Goal: Task Accomplishment & Management: Manage account settings

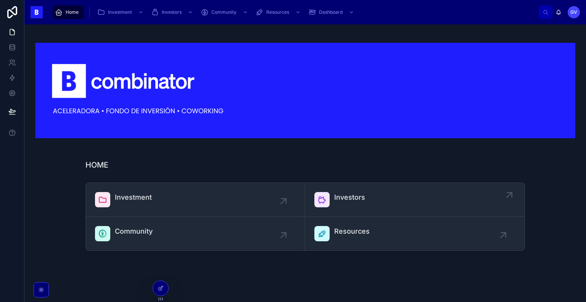
click at [338, 200] on span "Investors" at bounding box center [349, 197] width 31 height 11
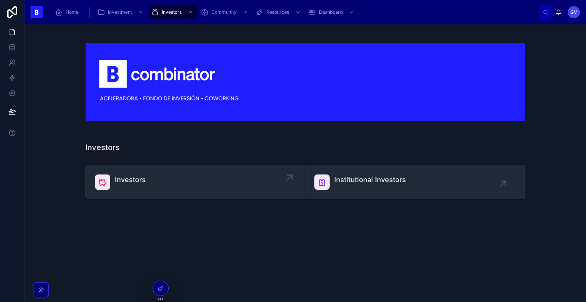
click at [214, 180] on div "Investors" at bounding box center [195, 181] width 201 height 15
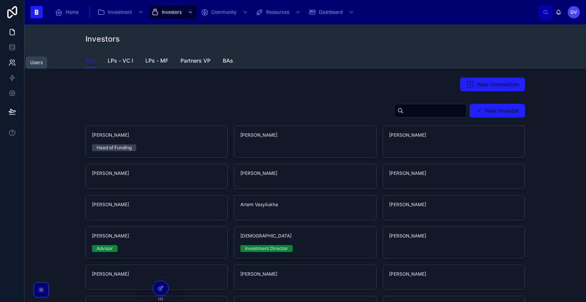
click at [10, 64] on icon at bounding box center [12, 63] width 8 height 8
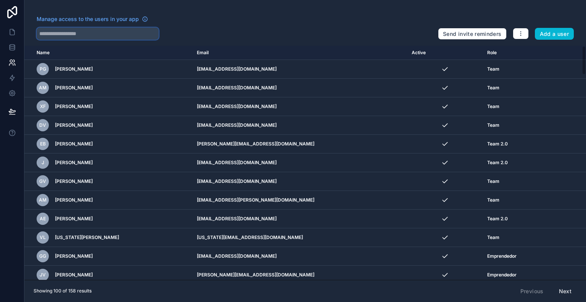
click at [130, 35] on input "text" at bounding box center [98, 33] width 122 height 12
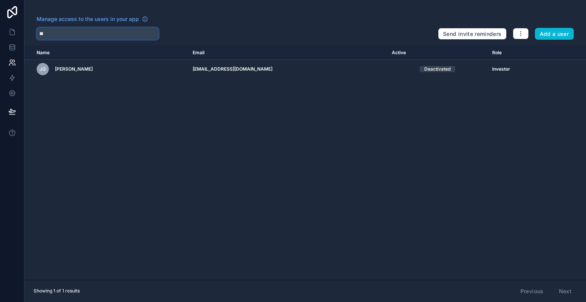
type input "*"
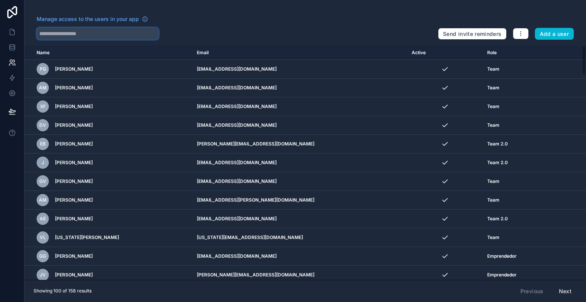
paste input "**********"
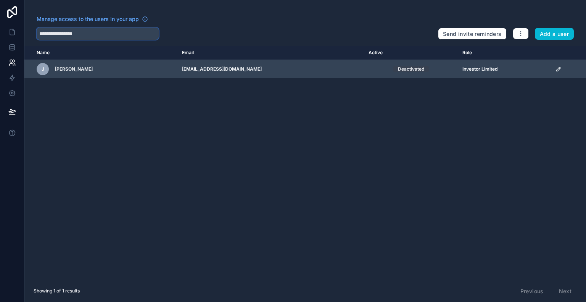
type input "**********"
click at [556, 71] on icon "scrollable content" at bounding box center [558, 69] width 4 height 4
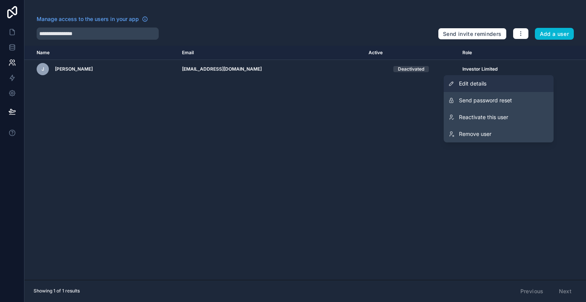
click at [520, 87] on link "Edit details" at bounding box center [498, 83] width 110 height 17
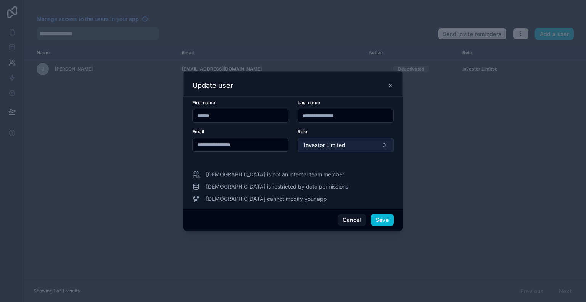
click at [368, 148] on button "Investor Limited" at bounding box center [345, 145] width 96 height 14
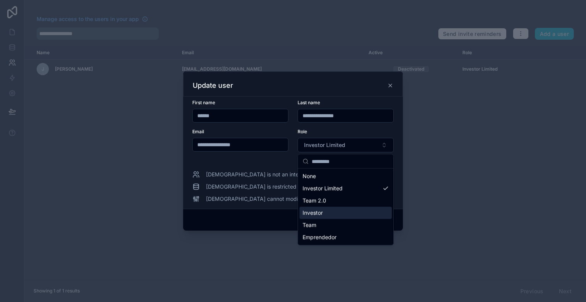
click at [353, 210] on div "Investor" at bounding box center [345, 213] width 92 height 12
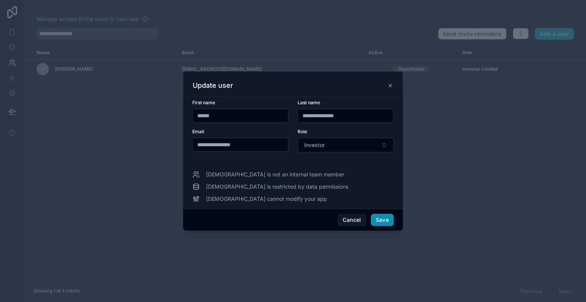
click at [380, 223] on button "Save" at bounding box center [382, 220] width 23 height 12
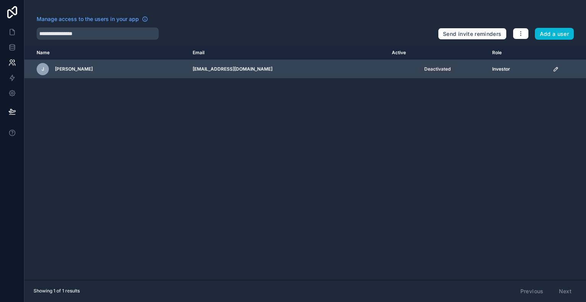
click at [553, 70] on icon "scrollable content" at bounding box center [556, 69] width 6 height 6
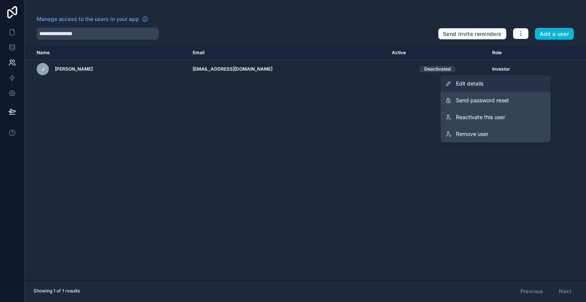
click at [480, 85] on span "Edit details" at bounding box center [469, 84] width 27 height 8
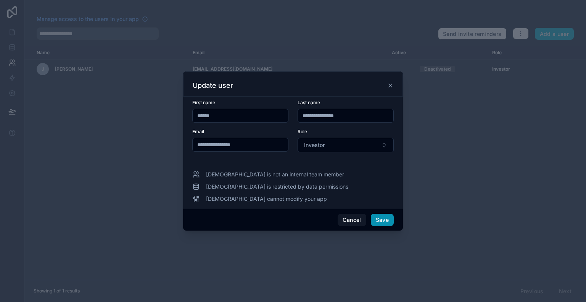
click at [374, 215] on button "Save" at bounding box center [382, 220] width 23 height 12
click at [381, 223] on button "Save" at bounding box center [382, 220] width 23 height 12
click at [379, 221] on button "Save" at bounding box center [382, 220] width 23 height 12
click at [383, 222] on button "Save" at bounding box center [382, 220] width 23 height 12
drag, startPoint x: 382, startPoint y: 221, endPoint x: 365, endPoint y: 221, distance: 17.2
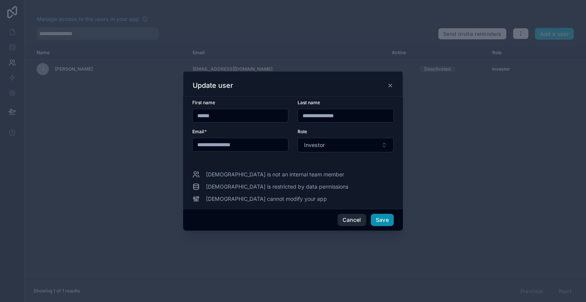
click at [382, 221] on button "Save" at bounding box center [382, 220] width 23 height 12
click at [358, 223] on button "Cancel" at bounding box center [351, 220] width 28 height 12
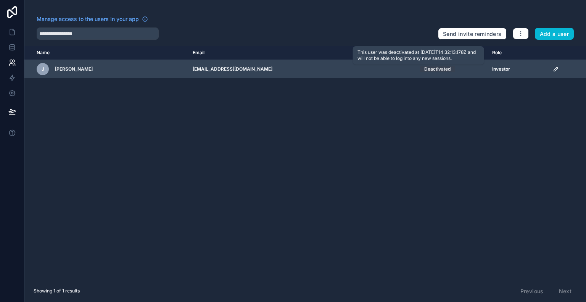
click at [424, 66] on div "Deactivated" at bounding box center [437, 69] width 26 height 6
click at [416, 72] on td "Deactivated" at bounding box center [437, 69] width 100 height 19
click at [554, 69] on icon "scrollable content" at bounding box center [556, 69] width 6 height 6
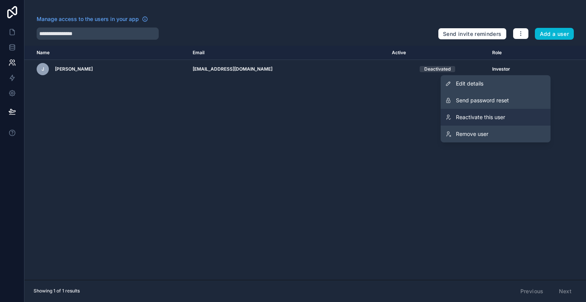
click at [501, 112] on link "Reactivate this user" at bounding box center [495, 117] width 110 height 17
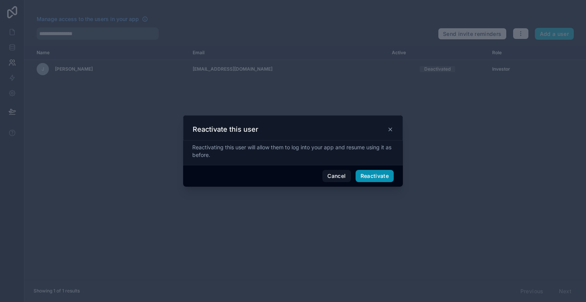
click at [374, 175] on button "Reactivate" at bounding box center [374, 176] width 39 height 12
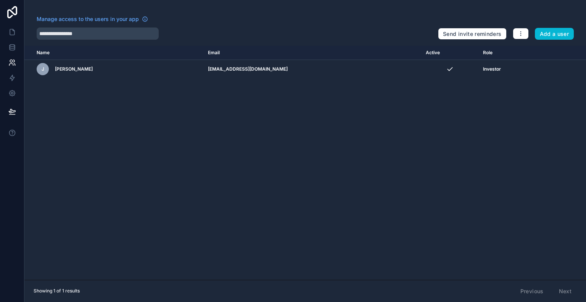
click at [476, 108] on div "Name Email Active Role [DOMAIN_NAME] [PERSON_NAME] [PERSON_NAME][EMAIL_ADDRESS]…" at bounding box center [304, 163] width 561 height 234
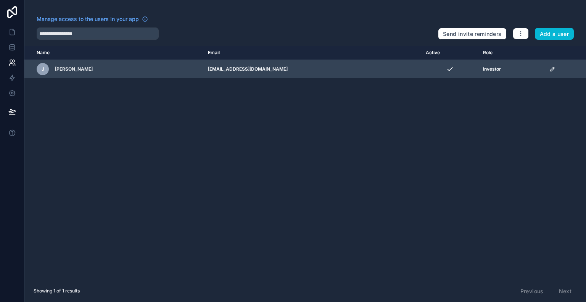
click at [549, 67] on icon "scrollable content" at bounding box center [552, 69] width 6 height 6
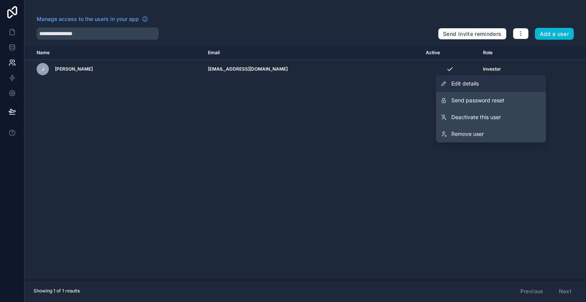
click at [485, 87] on link "Edit details" at bounding box center [491, 83] width 110 height 17
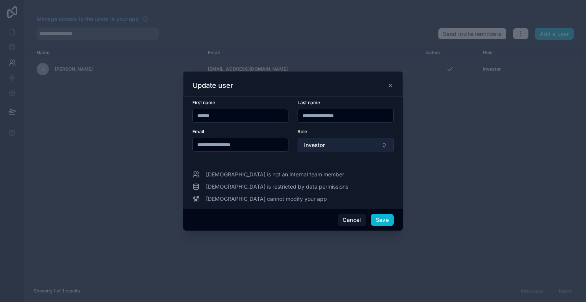
click at [311, 147] on span "Investor" at bounding box center [314, 145] width 21 height 8
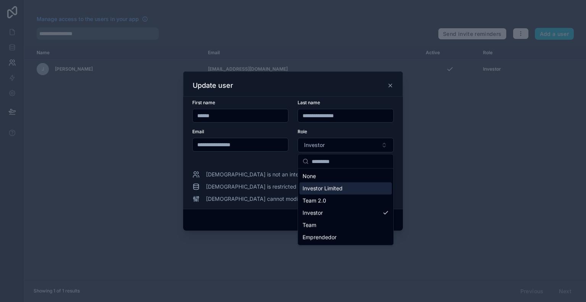
click at [339, 187] on span "Investor Limited" at bounding box center [322, 189] width 40 height 8
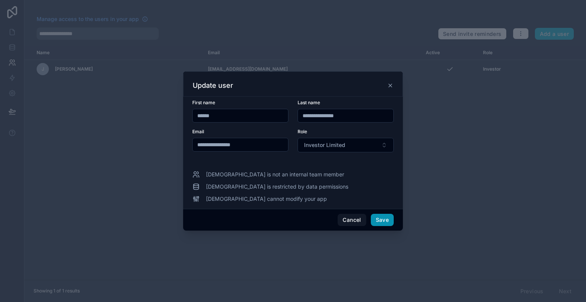
click at [377, 215] on button "Save" at bounding box center [382, 220] width 23 height 12
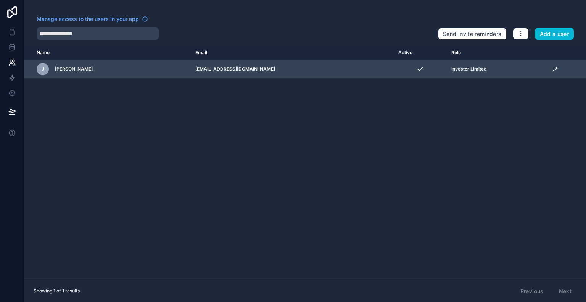
click at [552, 72] on icon "scrollable content" at bounding box center [555, 69] width 6 height 6
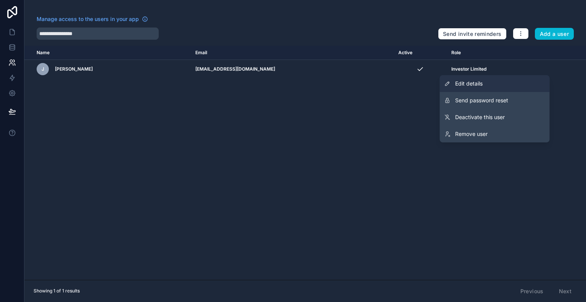
click at [511, 84] on link "Edit details" at bounding box center [495, 83] width 110 height 17
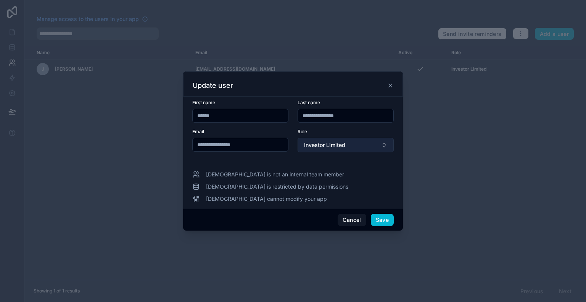
click at [342, 143] on span "Investor Limited" at bounding box center [324, 145] width 41 height 8
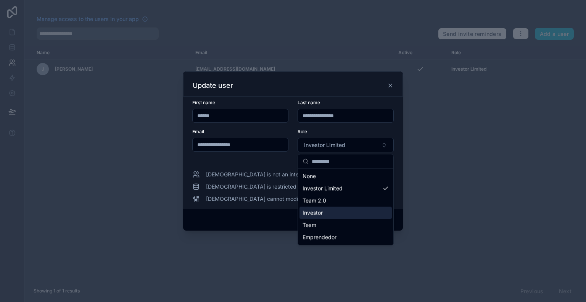
click at [331, 212] on div "Investor" at bounding box center [345, 213] width 92 height 12
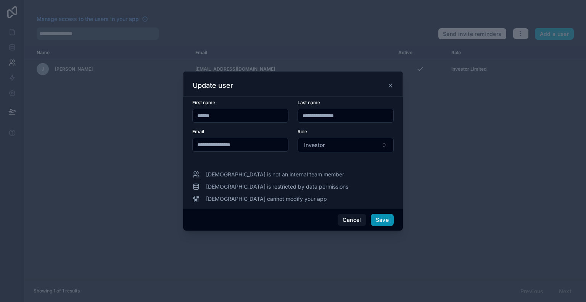
click at [378, 222] on button "Save" at bounding box center [382, 220] width 23 height 12
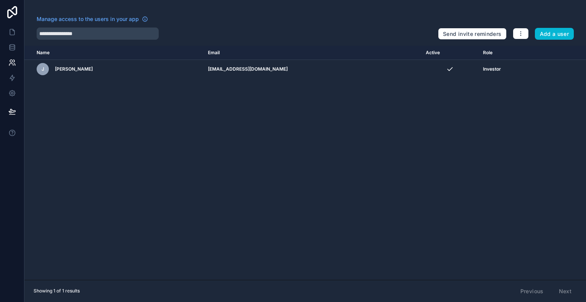
drag, startPoint x: 93, startPoint y: 13, endPoint x: 102, endPoint y: 5, distance: 11.6
click at [93, 13] on div "**********" at bounding box center [304, 151] width 561 height 302
